Goal: Navigation & Orientation: Find specific page/section

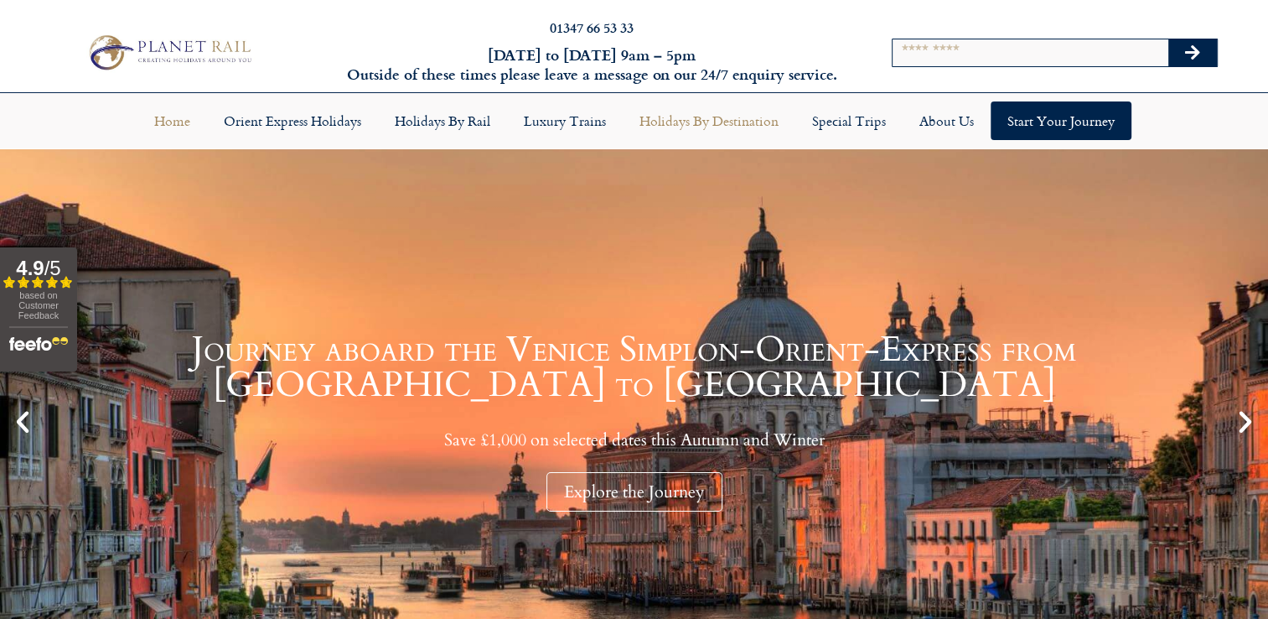
click at [667, 118] on link "Holidays by Destination" at bounding box center [709, 120] width 173 height 39
click at [731, 126] on link "Holidays by Destination" at bounding box center [709, 120] width 173 height 39
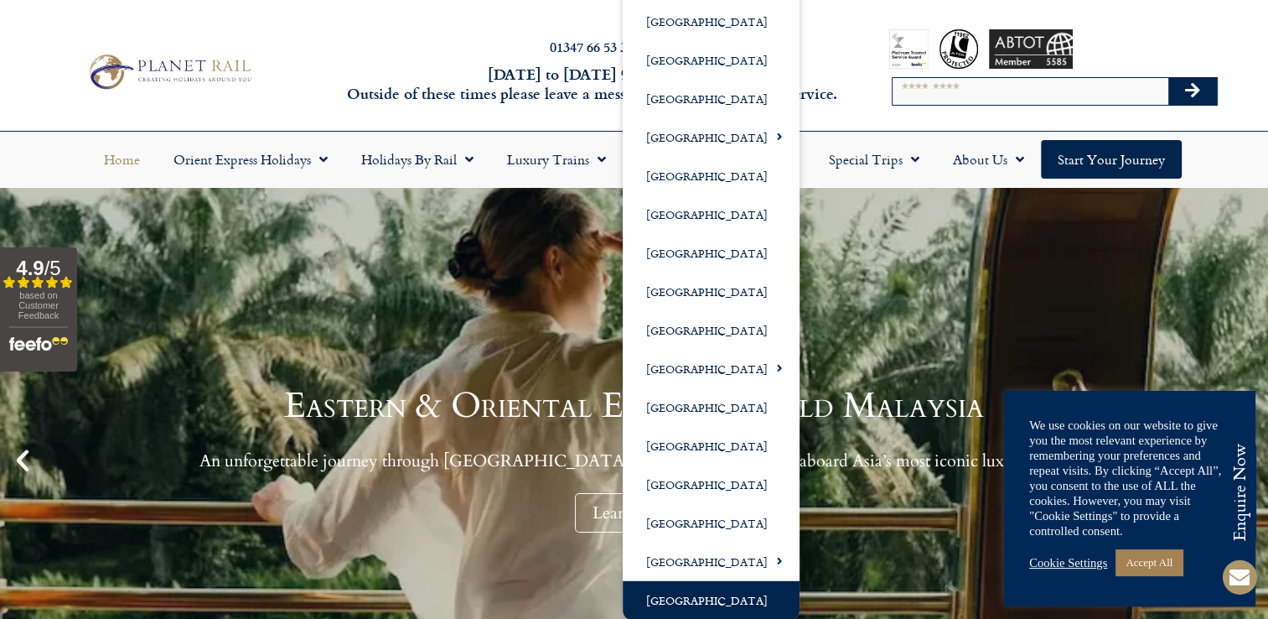
click at [704, 588] on link "[GEOGRAPHIC_DATA]" at bounding box center [711, 599] width 177 height 39
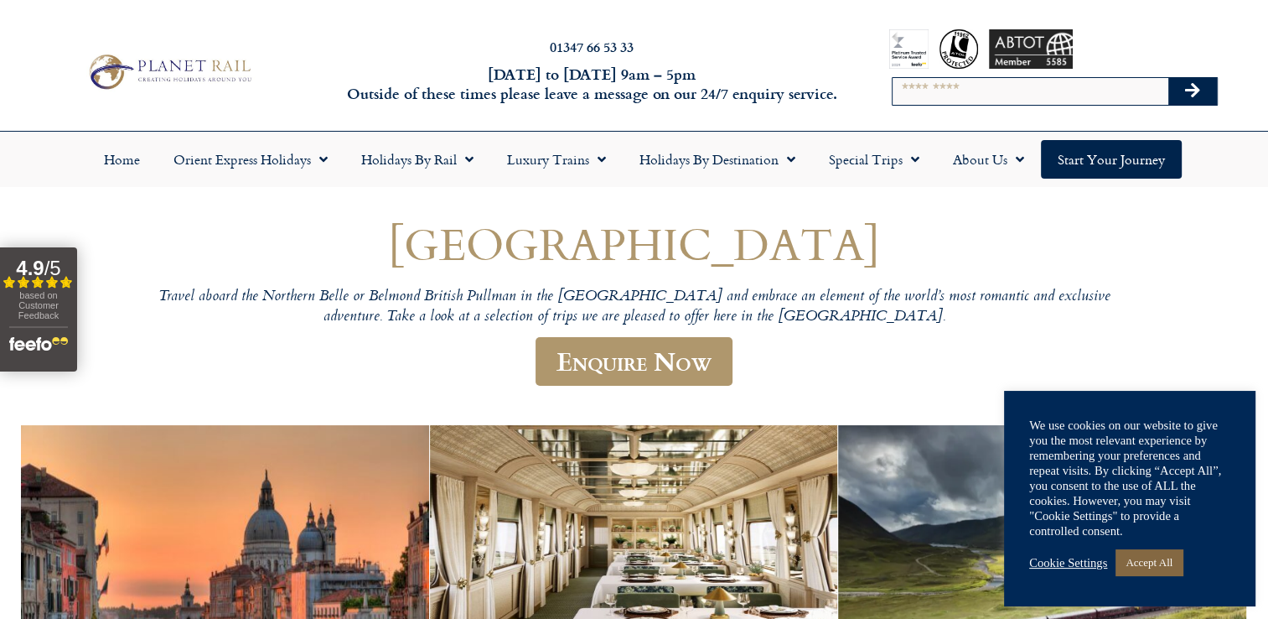
click at [1160, 566] on link "Accept All" at bounding box center [1149, 562] width 67 height 26
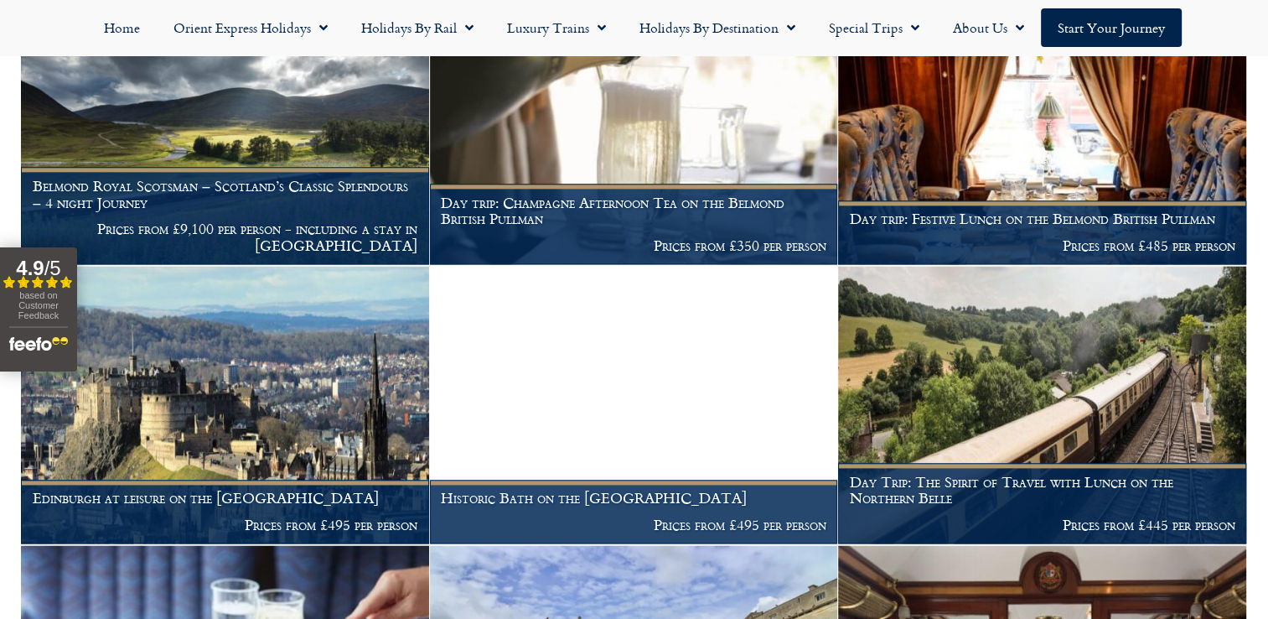
scroll to position [2165, 0]
